Goal: Task Accomplishment & Management: Complete application form

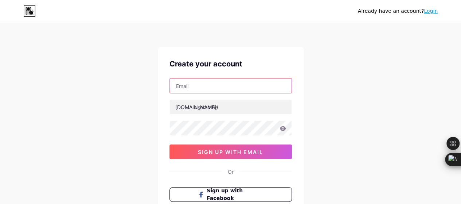
click at [240, 82] on input "text" at bounding box center [231, 85] width 122 height 15
type input "[EMAIL_ADDRESS][DOMAIN_NAME]"
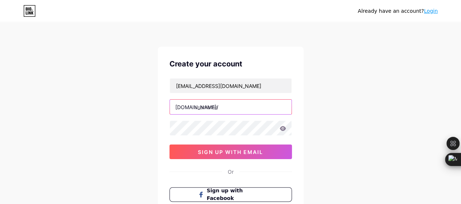
click at [233, 101] on input "text" at bounding box center [231, 106] width 122 height 15
type input "c"
type input "b"
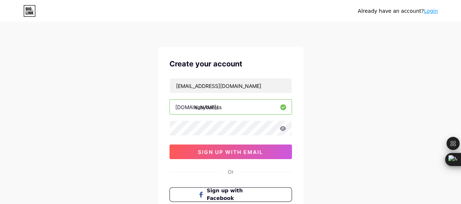
type input "easybamss"
click at [283, 128] on icon at bounding box center [282, 128] width 7 height 5
click at [283, 128] on icon at bounding box center [282, 128] width 7 height 7
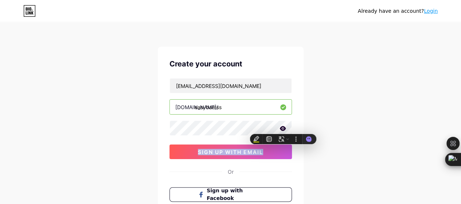
click at [283, 128] on icon at bounding box center [282, 128] width 7 height 5
click at [283, 128] on icon at bounding box center [282, 128] width 7 height 7
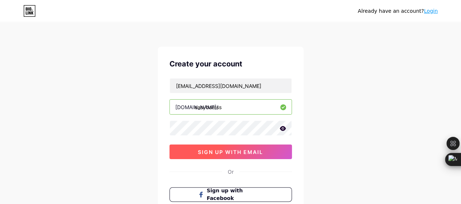
click at [246, 150] on span "sign up with email" at bounding box center [230, 152] width 65 height 6
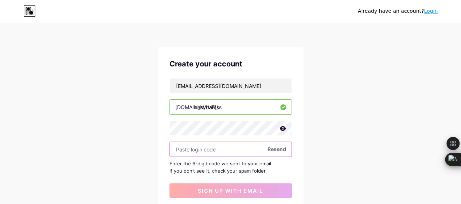
click at [208, 147] on input "text" at bounding box center [231, 149] width 122 height 15
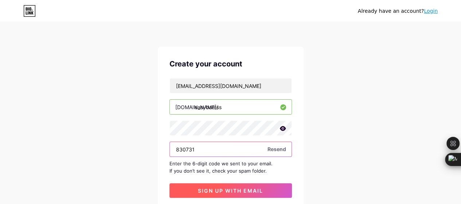
type input "830731"
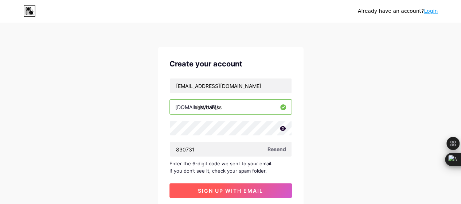
click at [234, 196] on button "sign up with email" at bounding box center [230, 190] width 122 height 15
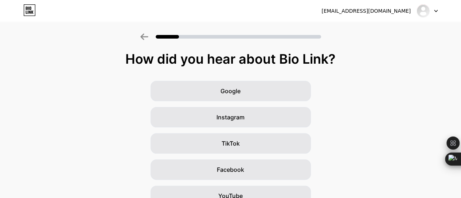
scroll to position [36, 0]
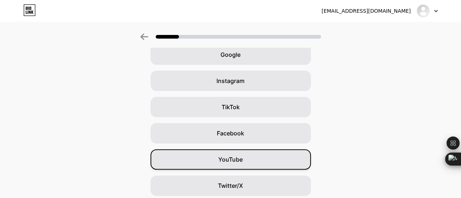
click at [263, 153] on div "YouTube" at bounding box center [230, 159] width 160 height 20
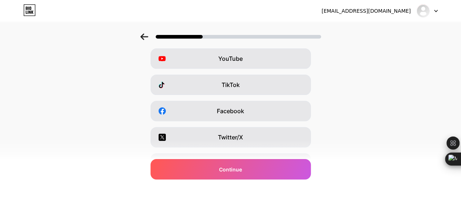
scroll to position [0, 0]
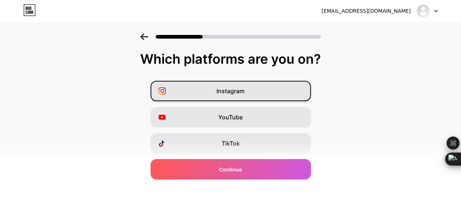
click at [258, 89] on div "Instagram" at bounding box center [230, 91] width 160 height 20
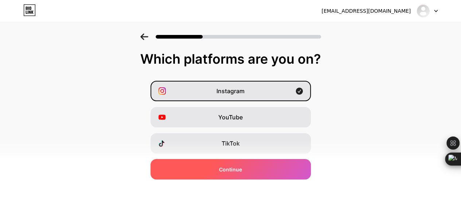
click at [253, 162] on div "Continue" at bounding box center [230, 169] width 160 height 20
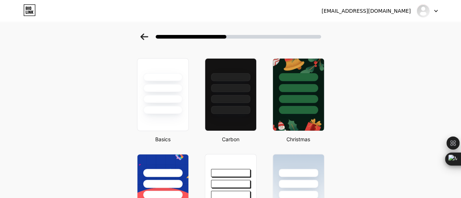
scroll to position [36, 0]
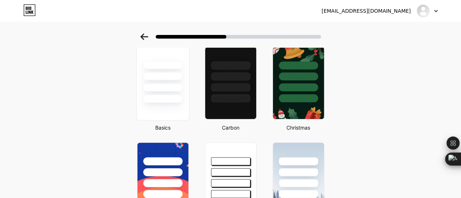
click at [154, 86] on div at bounding box center [162, 87] width 40 height 8
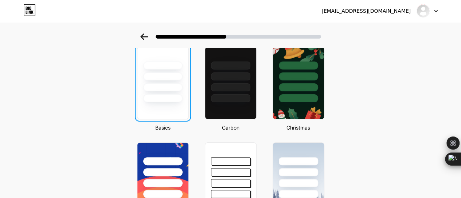
scroll to position [0, 0]
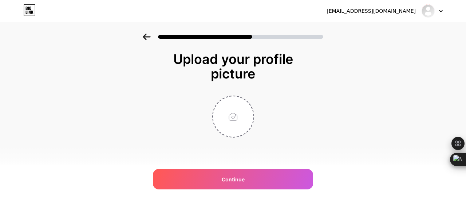
click at [147, 36] on icon at bounding box center [147, 37] width 8 height 7
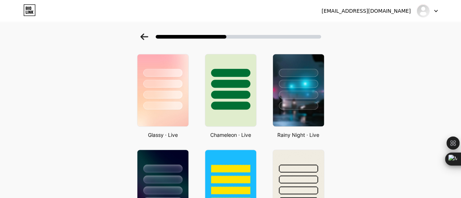
scroll to position [292, 0]
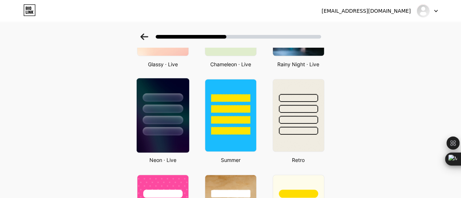
click at [161, 122] on div at bounding box center [162, 120] width 40 height 8
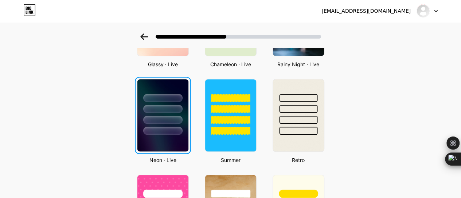
scroll to position [0, 0]
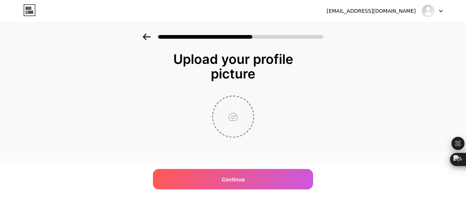
click at [232, 117] on input "file" at bounding box center [233, 116] width 40 height 40
click at [230, 107] on input "file" at bounding box center [233, 116] width 40 height 40
type input "C:\fakepath\Add a subheading.png"
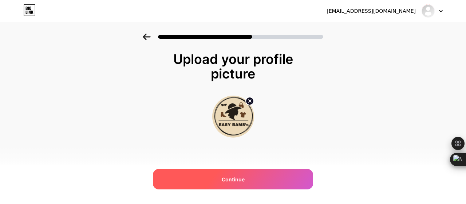
click at [257, 181] on div "Continue" at bounding box center [233, 179] width 160 height 20
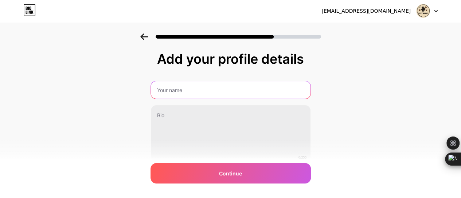
click at [241, 91] on input "text" at bounding box center [231, 89] width 160 height 17
drag, startPoint x: 231, startPoint y: 90, endPoint x: 121, endPoint y: 101, distance: 110.6
click at [121, 101] on div "Add your profile details easybams 0/255 Continue Error" at bounding box center [230, 117] width 461 height 167
type input "EASY BAMS"
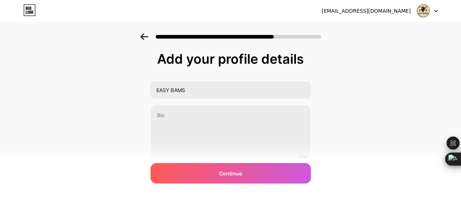
click at [147, 35] on icon at bounding box center [144, 37] width 8 height 7
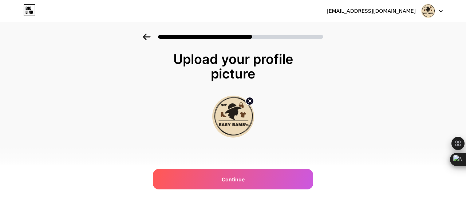
click at [249, 99] on circle at bounding box center [250, 101] width 8 height 8
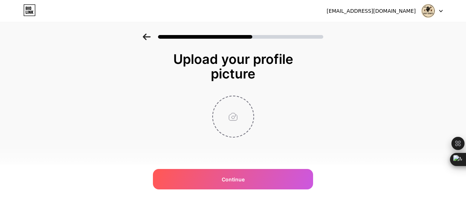
click at [239, 115] on input "file" at bounding box center [233, 116] width 40 height 40
type input "C:\fakepath\Add a subheading (1).png"
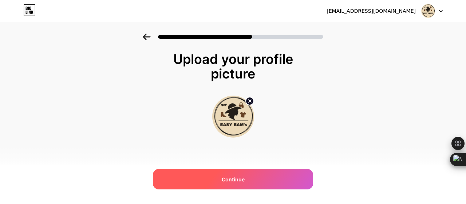
click at [247, 176] on div "Continue" at bounding box center [233, 179] width 160 height 20
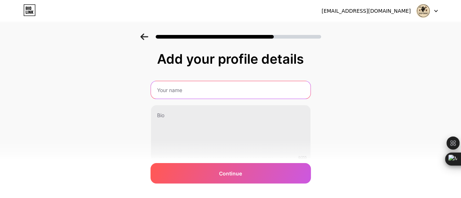
click at [268, 95] on input "text" at bounding box center [231, 89] width 160 height 17
type input "EASY BAM's"
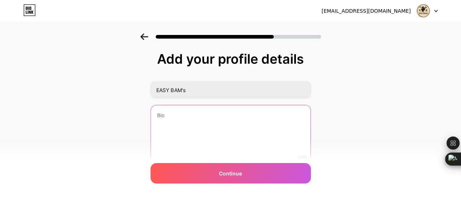
click at [256, 114] on textarea at bounding box center [231, 134] width 160 height 59
click at [197, 113] on textarea at bounding box center [230, 134] width 161 height 59
paste textarea "“Looking for something fun and trendy? These cool sticker packs are perfect for…"
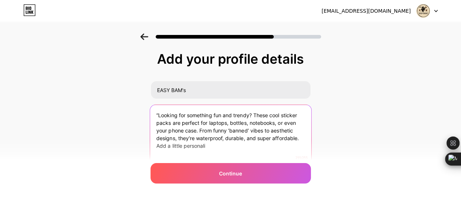
scroll to position [31, 0]
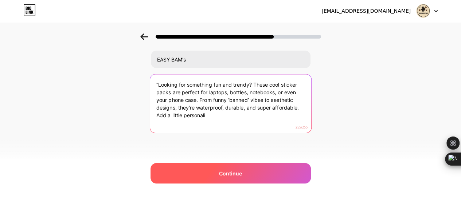
type textarea "“Looking for something fun and trendy? These cool sticker packs are perfect for…"
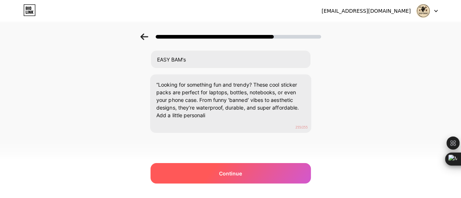
click at [214, 166] on div "Continue" at bounding box center [230, 173] width 160 height 20
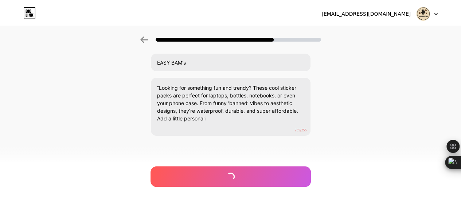
scroll to position [0, 0]
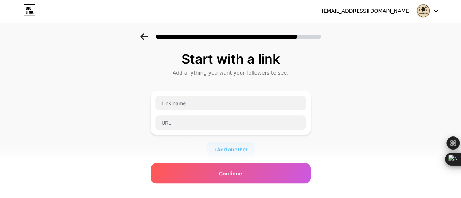
click at [146, 36] on icon at bounding box center [144, 37] width 8 height 7
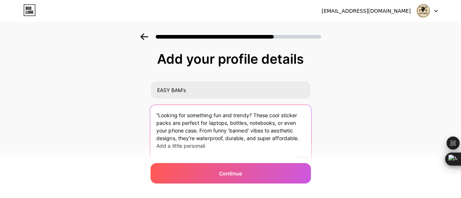
drag, startPoint x: 211, startPoint y: 148, endPoint x: 159, endPoint y: 150, distance: 51.4
click at [159, 150] on textarea "“Looking for something fun and trendy? These cool sticker packs are perfect for…" at bounding box center [230, 134] width 161 height 59
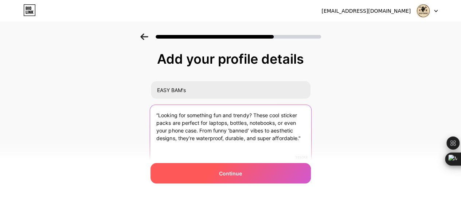
type textarea "“Looking for something fun and trendy? These cool sticker packs are perfect for…"
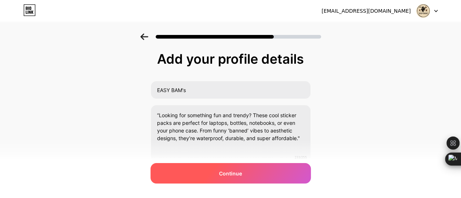
click at [203, 179] on div "Continue" at bounding box center [230, 173] width 160 height 20
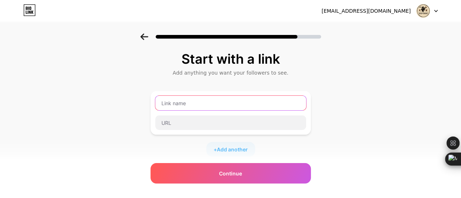
click at [232, 103] on input "text" at bounding box center [230, 103] width 151 height 15
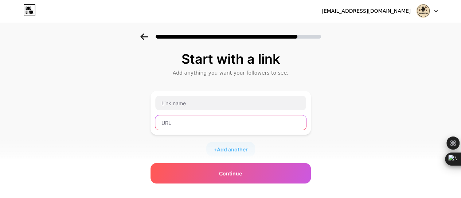
click at [206, 121] on input "text" at bounding box center [230, 123] width 151 height 15
paste input "[URL][DOMAIN_NAME]"
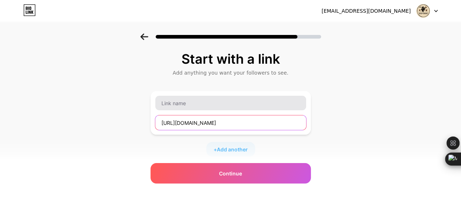
type input "[URL][DOMAIN_NAME]"
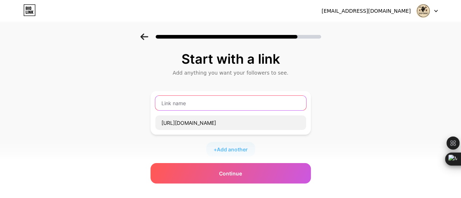
click at [209, 106] on input "text" at bounding box center [230, 103] width 151 height 15
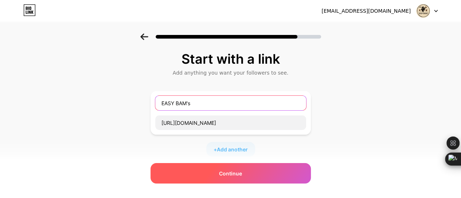
type input "EASY BAM's"
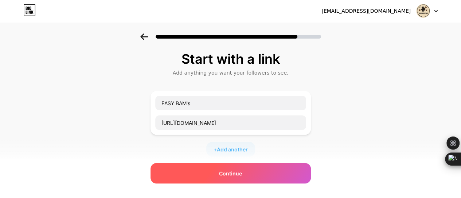
click at [225, 172] on span "Continue" at bounding box center [230, 174] width 23 height 8
click at [233, 172] on span "Continue" at bounding box center [230, 174] width 23 height 8
click at [263, 171] on div "Continue" at bounding box center [230, 173] width 160 height 20
click at [262, 171] on div "Continue" at bounding box center [230, 173] width 160 height 20
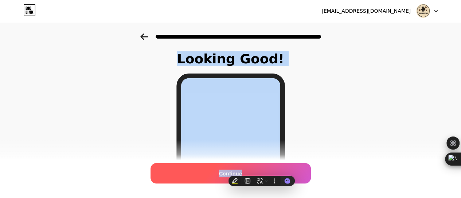
click at [261, 170] on div "Continue" at bounding box center [230, 173] width 160 height 20
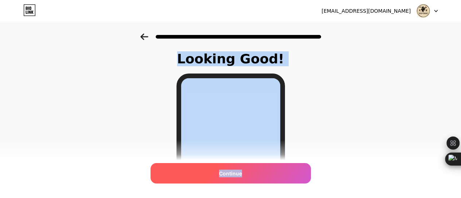
click at [298, 164] on div "Continue" at bounding box center [230, 173] width 160 height 20
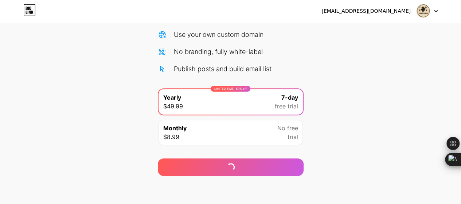
scroll to position [89, 0]
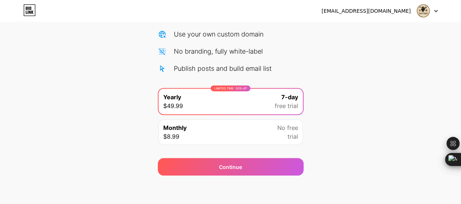
click at [262, 125] on div "Monthly $8.99 No free trial" at bounding box center [231, 132] width 144 height 26
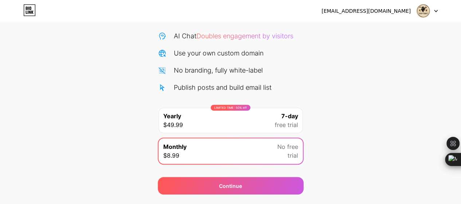
scroll to position [73, 0]
